Goal: Task Accomplishment & Management: Complete application form

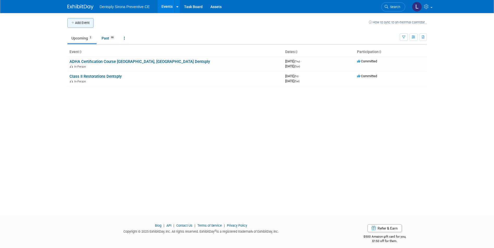
click at [78, 26] on button "Add Event" at bounding box center [80, 22] width 26 height 9
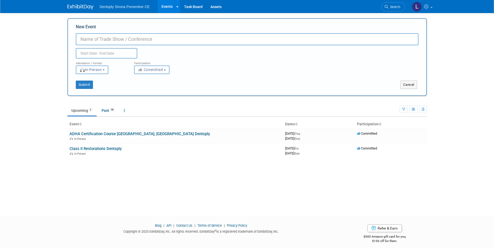
type input "S"
type input "Cavitron SPS to LDC"
click at [103, 53] on input "text" at bounding box center [106, 53] width 61 height 10
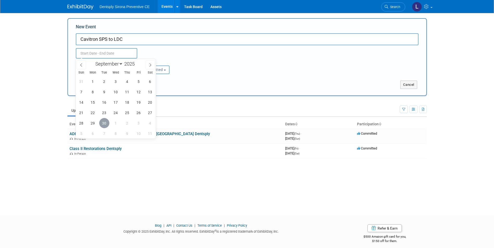
click at [102, 126] on span "30" at bounding box center [104, 123] width 10 height 10
click at [112, 120] on span "1" at bounding box center [116, 123] width 10 height 10
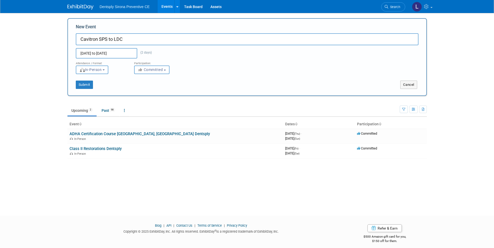
click at [103, 54] on input "[DATE] to [DATE]" at bounding box center [106, 53] width 61 height 10
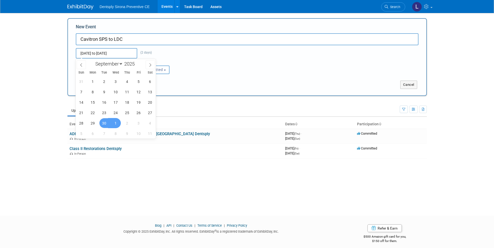
click at [117, 123] on span "1" at bounding box center [116, 123] width 10 height 10
type input "[DATE] to [DATE]"
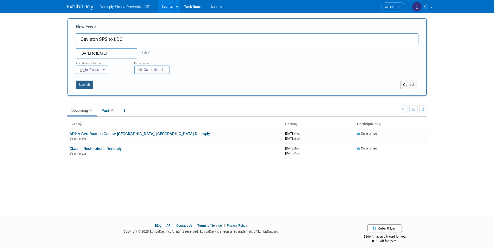
click at [87, 86] on button "Submit" at bounding box center [84, 85] width 17 height 8
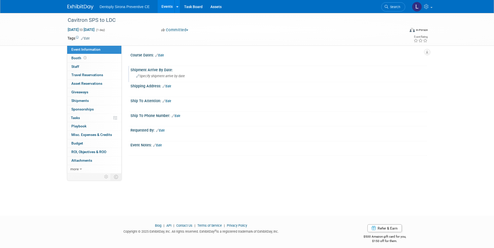
click at [160, 78] on span "Specify shipment arrive by date" at bounding box center [160, 76] width 49 height 4
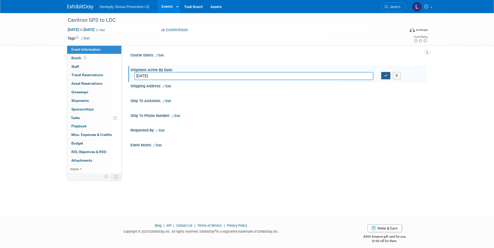
type input "October 2nd"
click at [386, 77] on icon "button" at bounding box center [386, 75] width 4 height 3
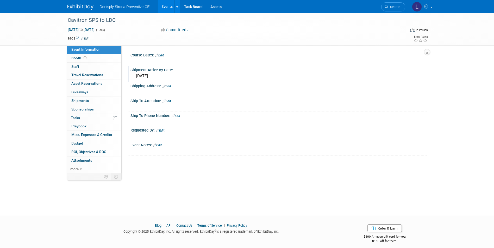
click at [170, 101] on link "Edit" at bounding box center [166, 101] width 9 height 4
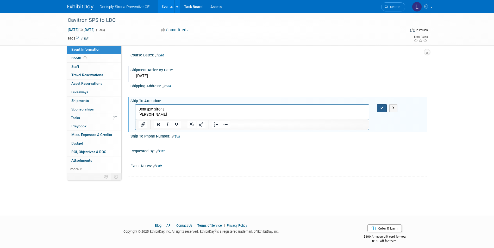
click at [382, 108] on icon "button" at bounding box center [382, 108] width 4 height 4
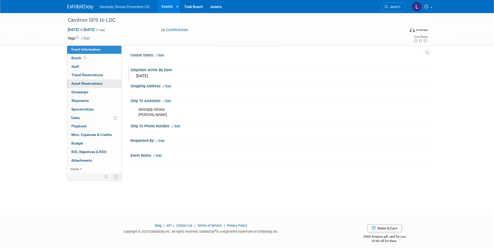
click at [85, 83] on span "Asset Reservations 0" at bounding box center [86, 84] width 31 height 4
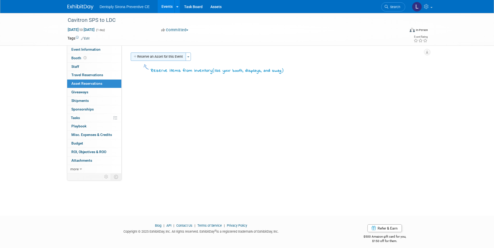
click at [170, 58] on button "Reserve an Asset for this Event" at bounding box center [158, 57] width 55 height 8
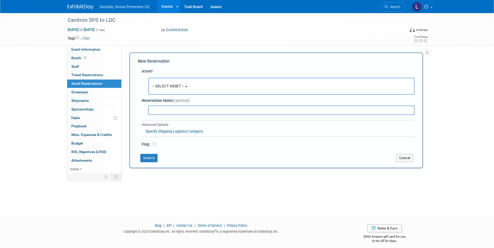
scroll to position [4, 0]
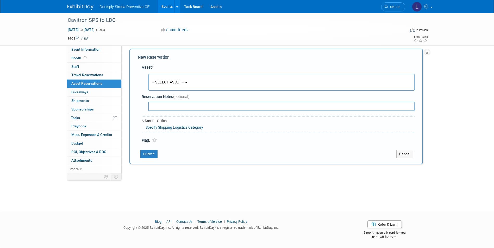
click at [166, 83] on span "-- SELECT ASSET --" at bounding box center [168, 82] width 32 height 4
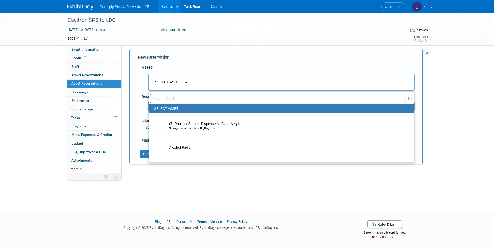
click at [168, 97] on input "text" at bounding box center [278, 98] width 256 height 9
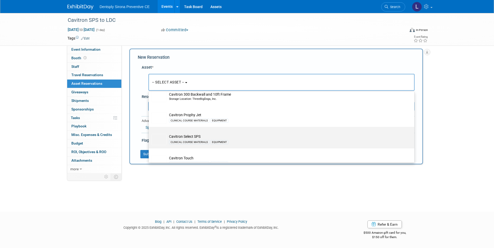
scroll to position [78, 0]
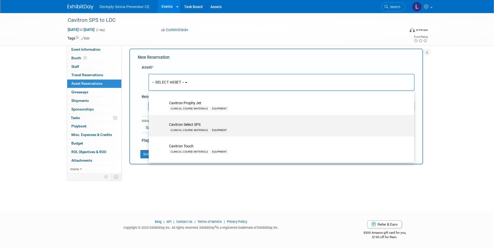
type input "cavit"
click at [178, 125] on td "Cavitron Select SPS CLINICAL COURSE MATERIALS EQUIPMENT" at bounding box center [284, 127] width 237 height 11
click at [149, 121] on input "Cavitron Select SPS CLINICAL COURSE MATERIALS EQUIPMENT" at bounding box center [147, 119] width 3 height 3
select select "10695992"
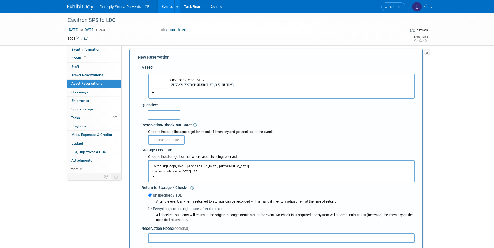
click at [152, 115] on input "text" at bounding box center [164, 114] width 32 height 9
type input "20"
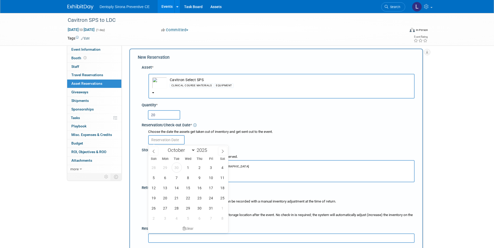
click at [158, 139] on input "text" at bounding box center [166, 139] width 36 height 9
click at [186, 169] on span "1" at bounding box center [188, 168] width 10 height 10
type input "[DATE]"
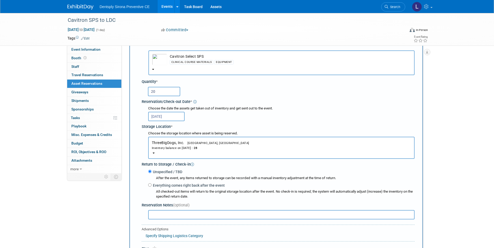
scroll to position [56, 0]
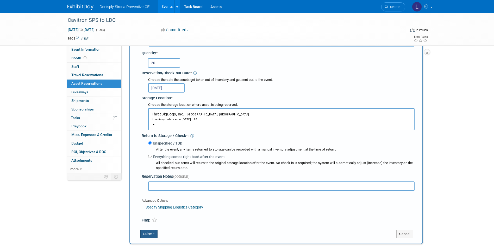
click at [152, 234] on button "Submit" at bounding box center [148, 234] width 17 height 8
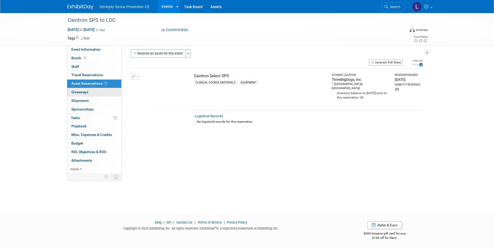
scroll to position [0, 0]
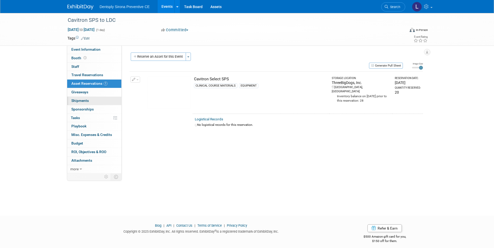
click at [78, 101] on span "Shipments 0" at bounding box center [79, 101] width 17 height 4
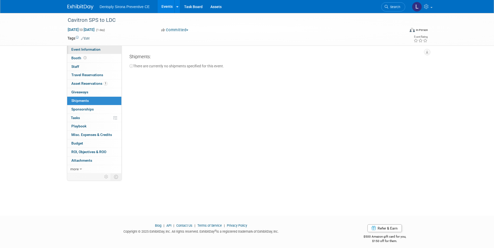
click at [78, 48] on span "Event Information" at bounding box center [85, 49] width 29 height 4
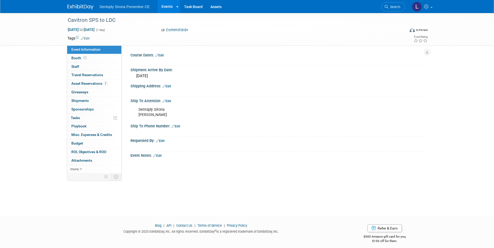
click at [171, 87] on link "Edit" at bounding box center [166, 87] width 9 height 4
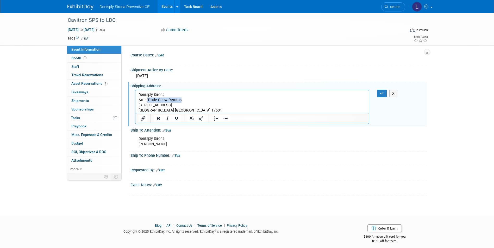
drag, startPoint x: 182, startPoint y: 100, endPoint x: 144, endPoint y: 101, distance: 38.3
click at [147, 101] on p "Dentsply Sirona Attn: Trade Show Returns 1800 Cloister Drive Lancaster PA 17601" at bounding box center [252, 102] width 228 height 21
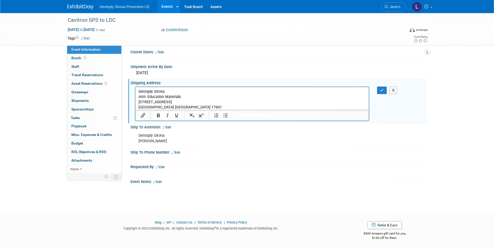
scroll to position [4, 0]
drag, startPoint x: 184, startPoint y: 101, endPoint x: 184, endPoint y: 104, distance: 3.4
click at [184, 101] on p "Dentsply Sirona Attn: Education Materials 1800 Cloister Drive Lancaster PA 17601" at bounding box center [252, 98] width 228 height 21
click at [184, 104] on p "Dentsply Sirona Attn: Education Materials 1800 Cloister Drive Lancaster PA 17601" at bounding box center [252, 98] width 228 height 21
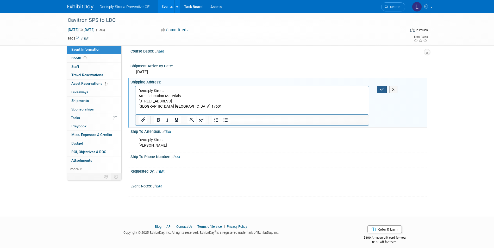
click at [382, 88] on icon "button" at bounding box center [382, 90] width 4 height 4
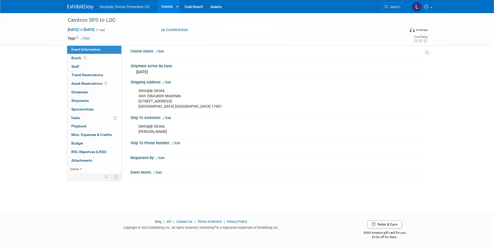
click at [169, 118] on link "Edit" at bounding box center [166, 118] width 9 height 4
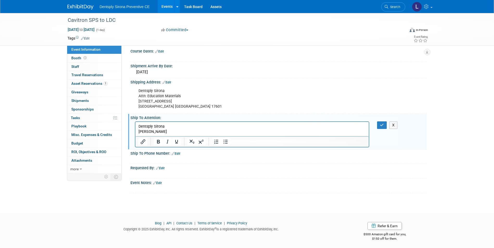
scroll to position [0, 0]
drag, startPoint x: 162, startPoint y: 132, endPoint x: 159, endPoint y: 132, distance: 3.6
click at [159, 132] on p "Dentsply Sirona Greg Smith" at bounding box center [252, 129] width 228 height 10
click at [162, 132] on p "Dentsply Sirona Greg Smith" at bounding box center [252, 129] width 228 height 10
click at [382, 124] on icon "button" at bounding box center [382, 125] width 4 height 4
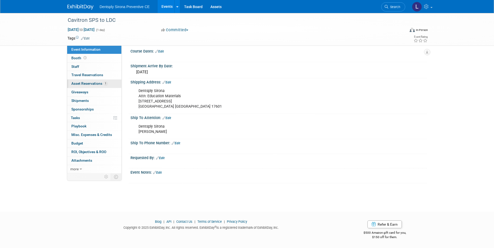
click at [86, 83] on span "Asset Reservations 1" at bounding box center [89, 84] width 36 height 4
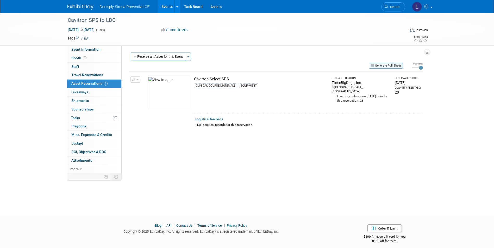
click at [386, 65] on button "Generate Pull Sheet" at bounding box center [386, 66] width 34 height 6
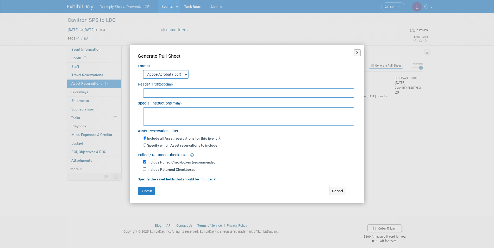
click at [168, 94] on input "text" at bounding box center [248, 93] width 211 height 9
type input "Cavitron SPS Units from DCIM to LDC"
click at [145, 192] on button "Submit" at bounding box center [146, 191] width 17 height 8
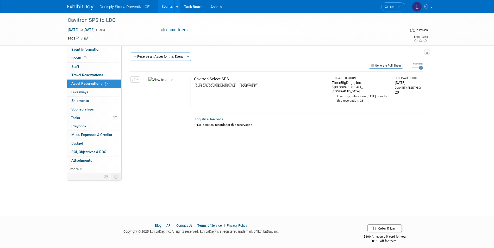
drag, startPoint x: 480, startPoint y: 1, endPoint x: 347, endPoint y: 34, distance: 137.1
click at [347, 34] on div "Oct 1, 2025 to Oct 1, 2025 (1 day) Oct 1, 2025 to Oct 1, 2025 Committed Committ…" at bounding box center [248, 31] width 368 height 8
click at [327, 36] on td at bounding box center [228, 38] width 277 height 5
click at [378, 66] on button "Generate Pull Sheet" at bounding box center [386, 66] width 34 height 6
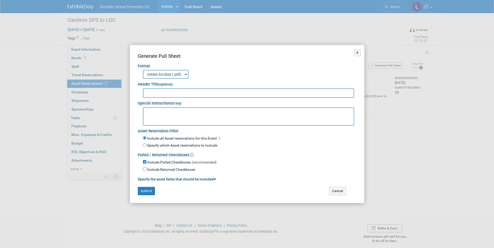
click at [168, 93] on input "text" at bounding box center [248, 93] width 211 height 9
type input "Cavitron SPS Units from DCIM to LDC"
click at [142, 192] on button "Submit" at bounding box center [146, 191] width 17 height 8
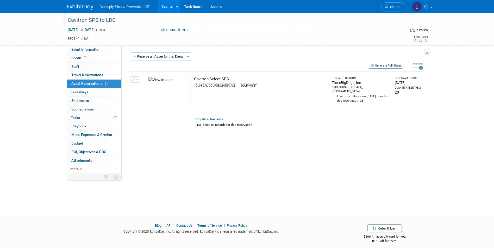
drag, startPoint x: 259, startPoint y: 28, endPoint x: 258, endPoint y: 20, distance: 8.1
click at [259, 28] on div "Committed Committed Considering Not Going" at bounding box center [216, 30] width 115 height 6
